Goal: Find specific page/section: Find specific page/section

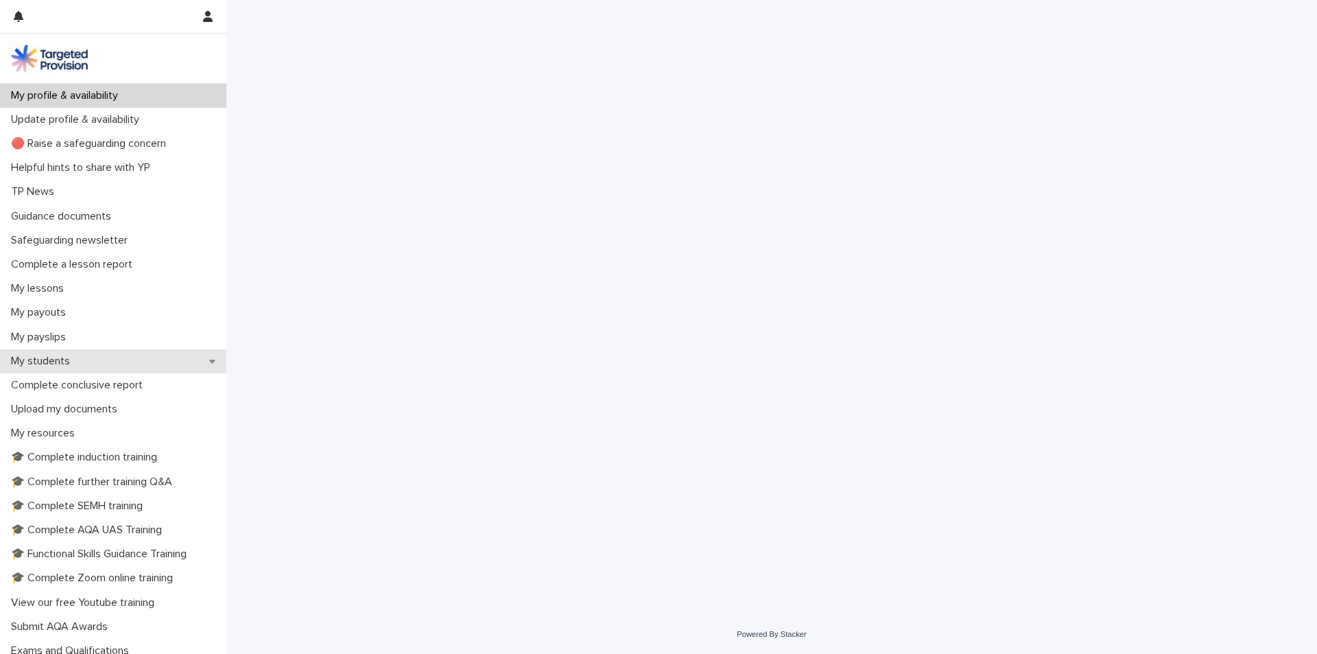
click at [117, 366] on div "My students" at bounding box center [113, 361] width 226 height 24
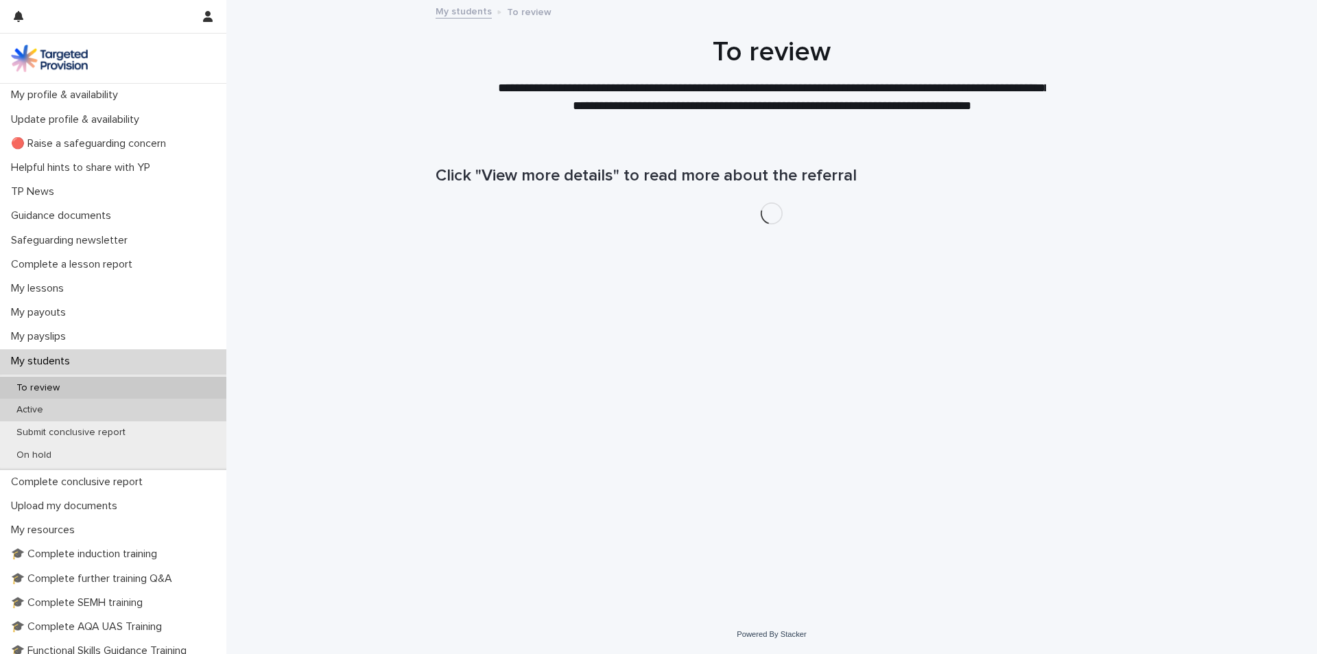
click at [93, 414] on div "Active" at bounding box center [113, 410] width 226 height 23
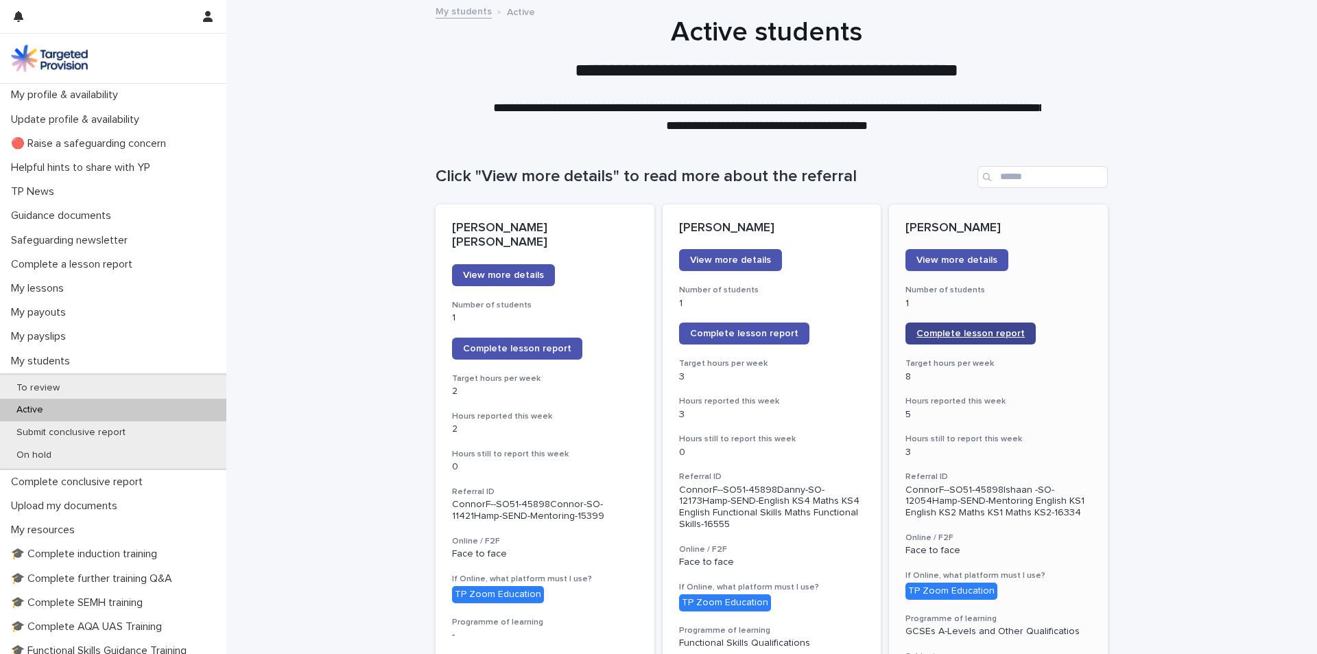
click at [980, 335] on span "Complete lesson report" at bounding box center [971, 334] width 108 height 10
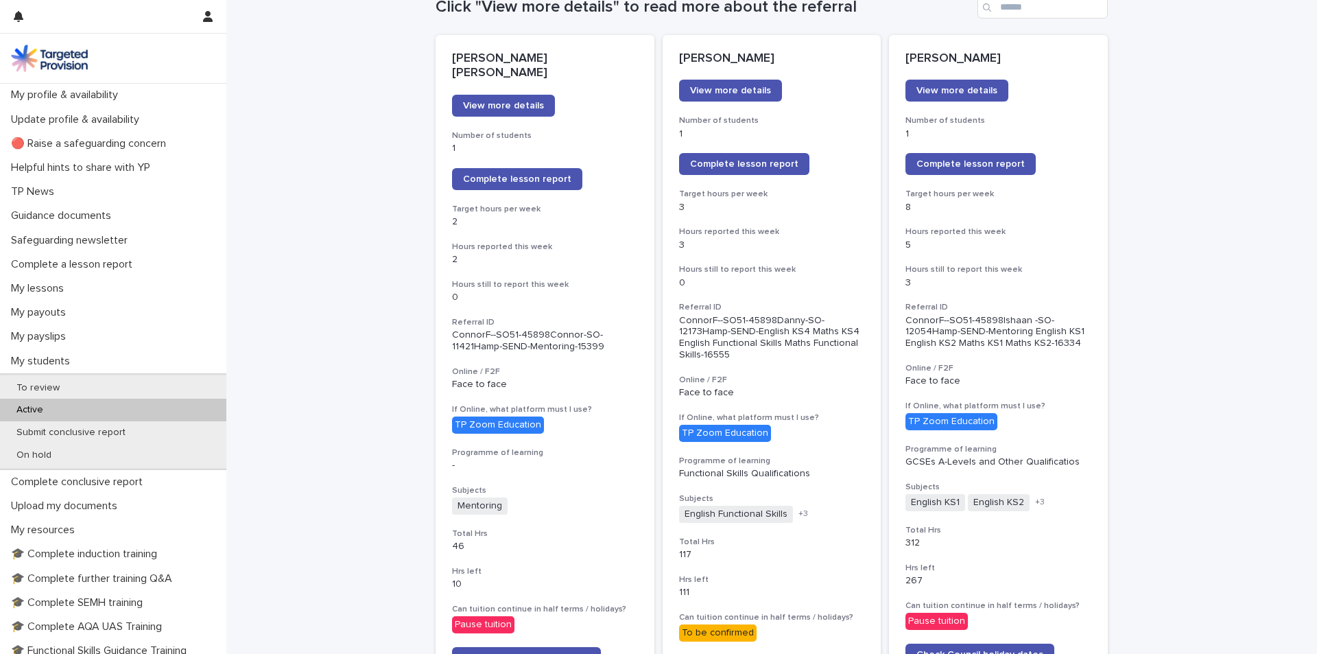
scroll to position [90, 0]
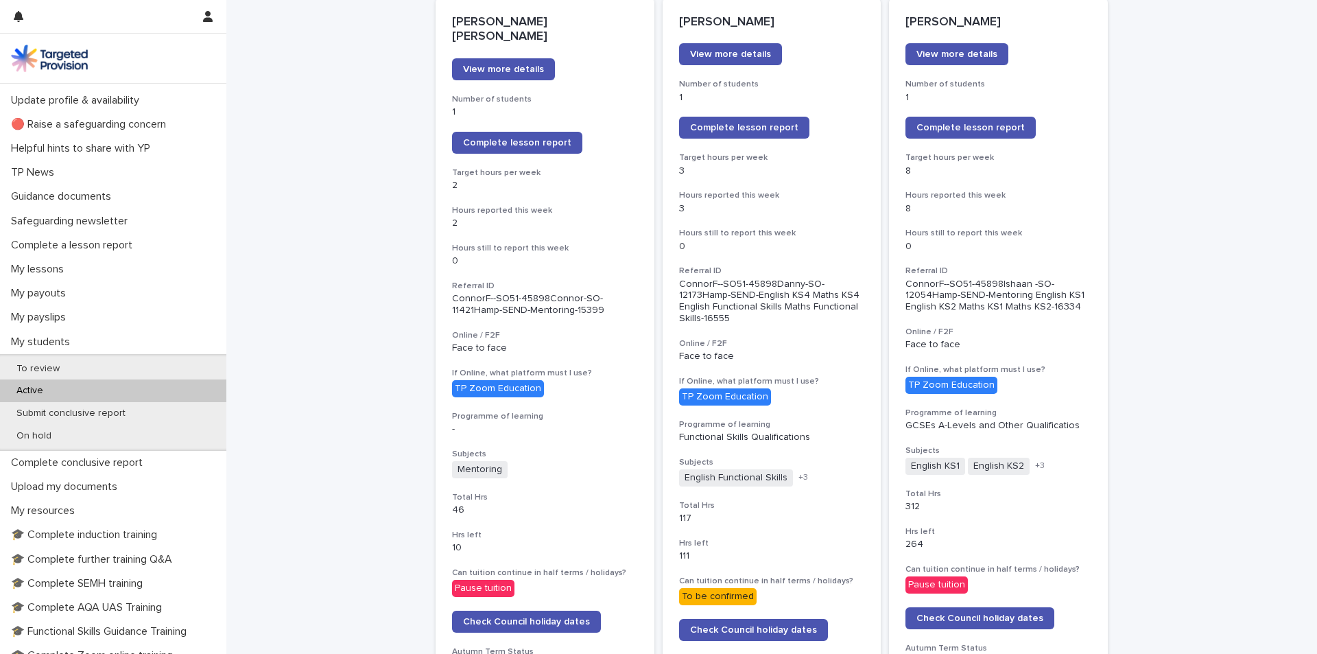
scroll to position [69, 0]
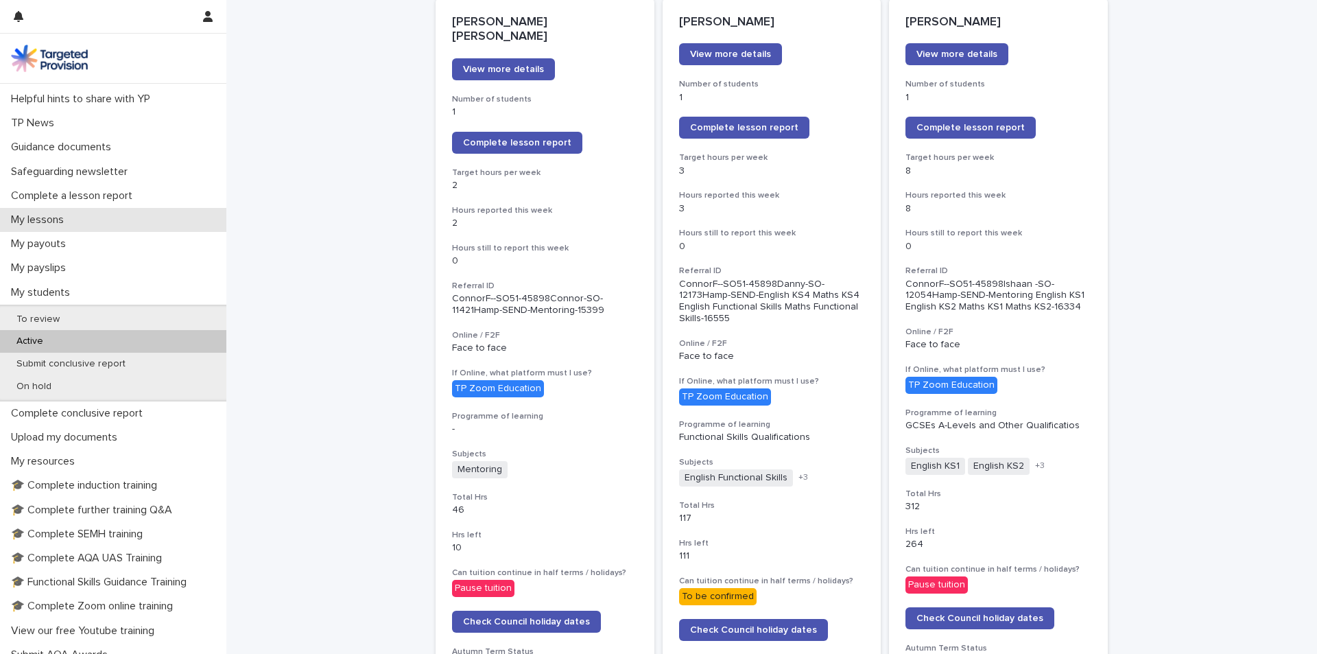
click at [79, 228] on div "My lessons" at bounding box center [113, 220] width 226 height 24
